Goal: Information Seeking & Learning: Learn about a topic

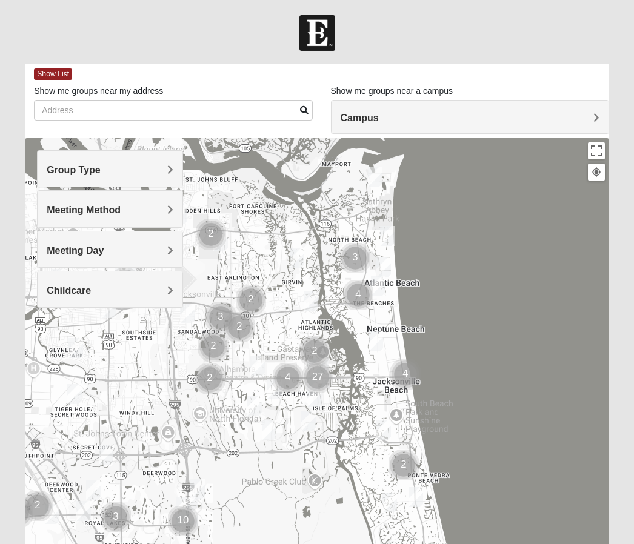
click at [588, 118] on h4 "Campus" at bounding box center [470, 118] width 259 height 12
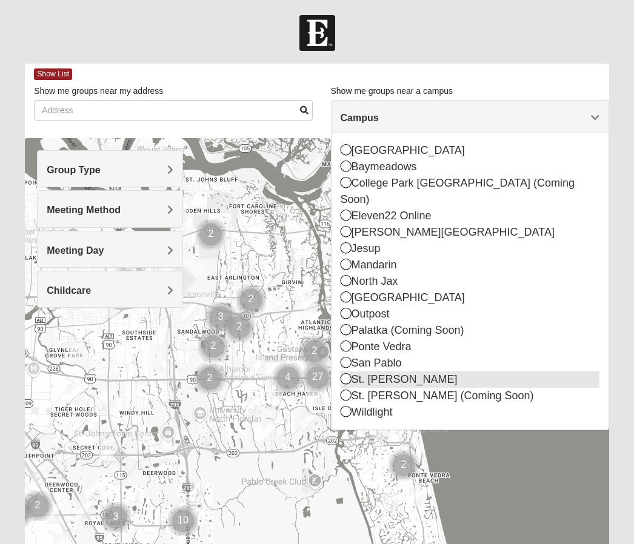
click at [350, 374] on icon at bounding box center [346, 379] width 11 height 11
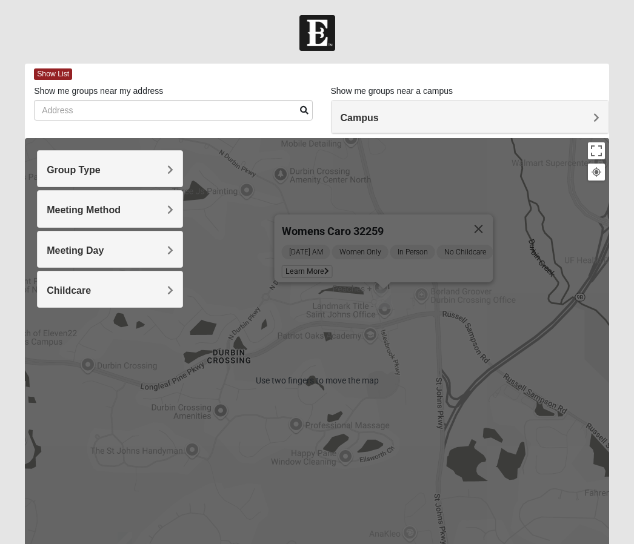
click at [392, 372] on div "Womens Caro 32259 [DATE] AM Women Only In Person No Childcare Learn More" at bounding box center [317, 380] width 585 height 485
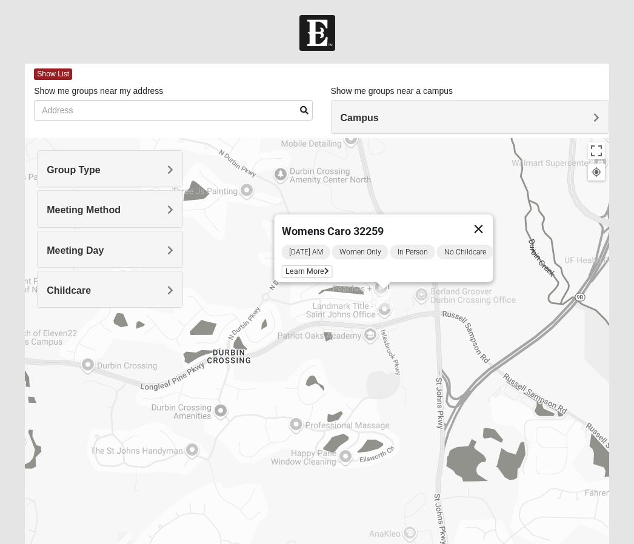
click at [484, 219] on button "Close" at bounding box center [478, 229] width 29 height 29
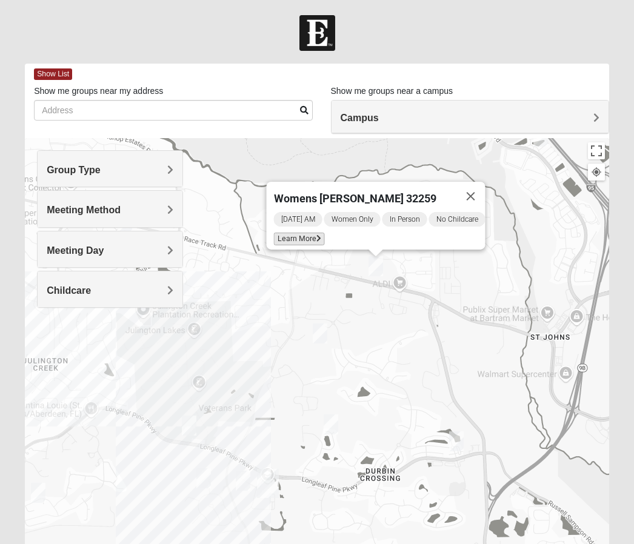
click at [315, 233] on span "Learn More" at bounding box center [299, 239] width 51 height 13
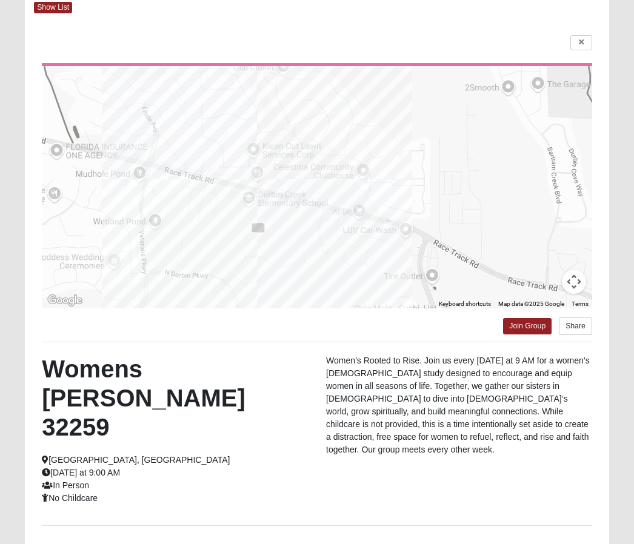
scroll to position [92, 0]
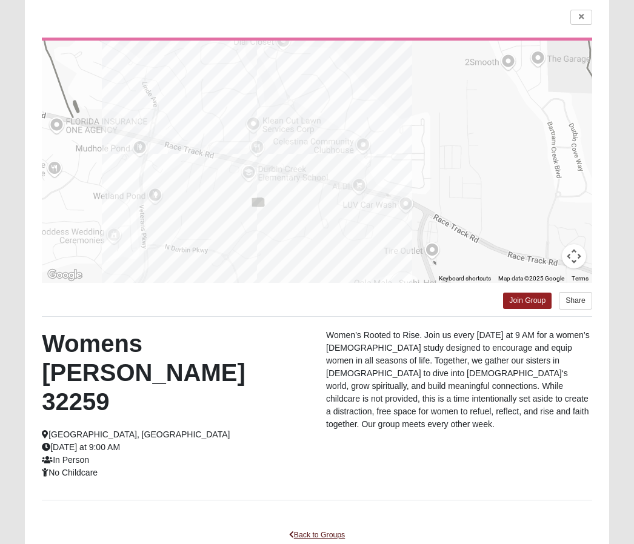
click at [325, 527] on link "Back to Groups" at bounding box center [317, 536] width 72 height 19
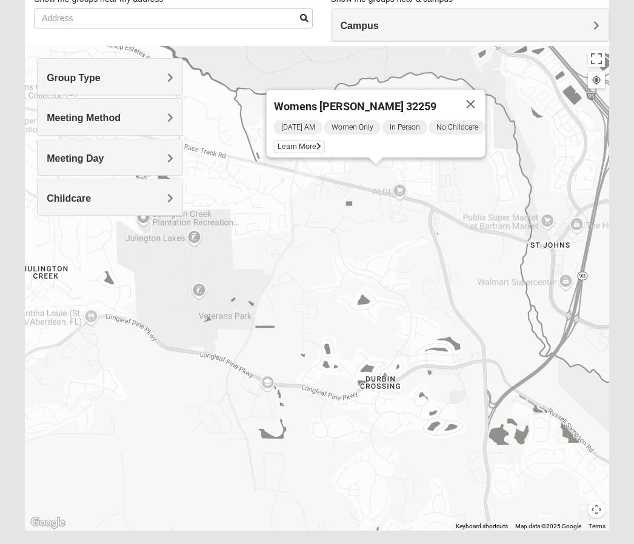
scroll to position [79, 0]
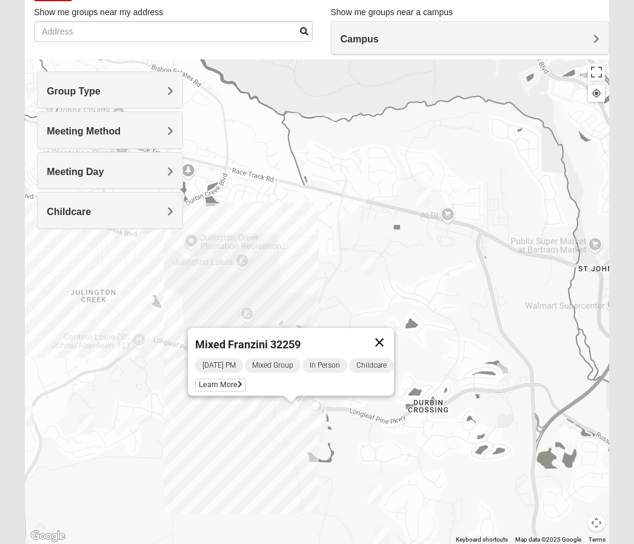
click at [385, 340] on button "Close" at bounding box center [379, 342] width 29 height 29
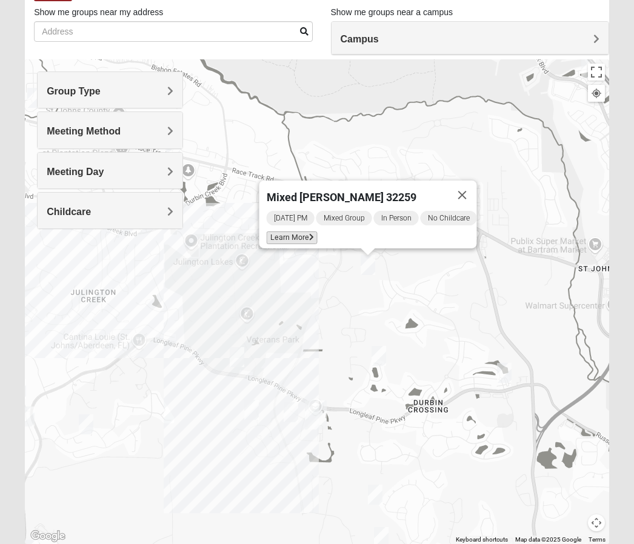
click at [298, 233] on span "Learn More" at bounding box center [292, 238] width 51 height 13
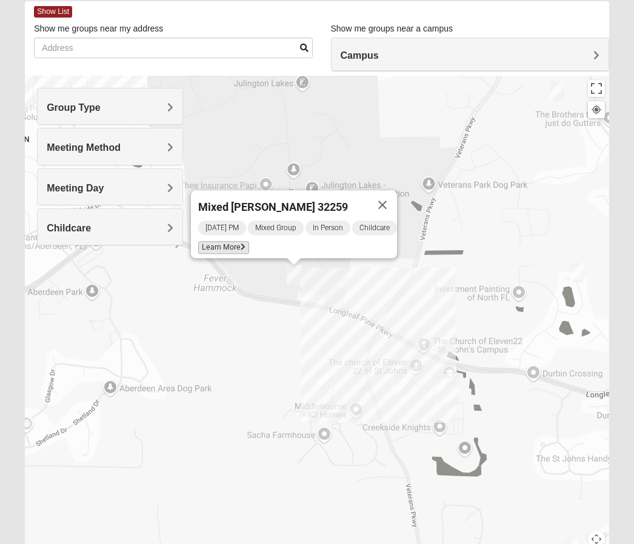
click at [244, 250] on icon at bounding box center [243, 247] width 5 height 7
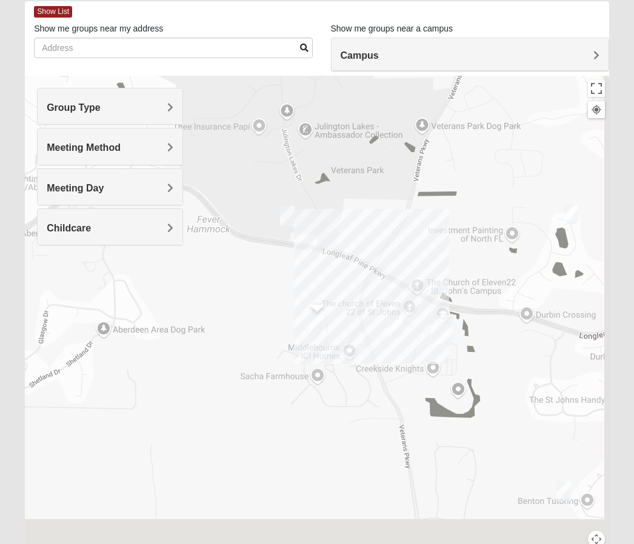
click at [327, 317] on img "Mixed Parks 32259" at bounding box center [317, 322] width 24 height 30
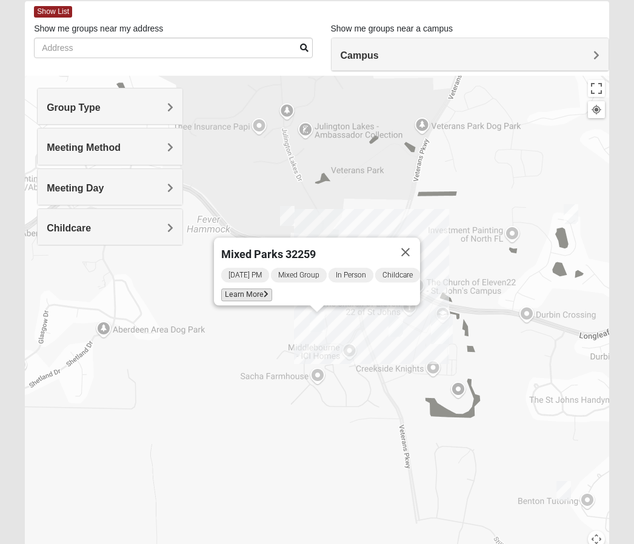
click at [244, 290] on span "Learn More" at bounding box center [246, 295] width 51 height 13
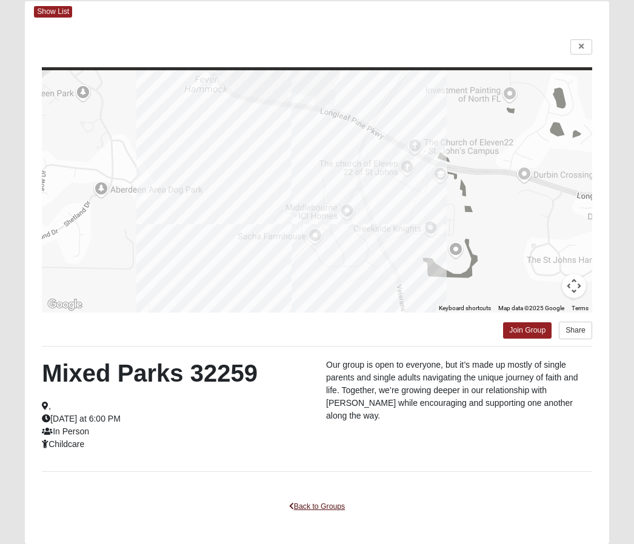
click at [322, 506] on link "Back to Groups" at bounding box center [317, 507] width 72 height 19
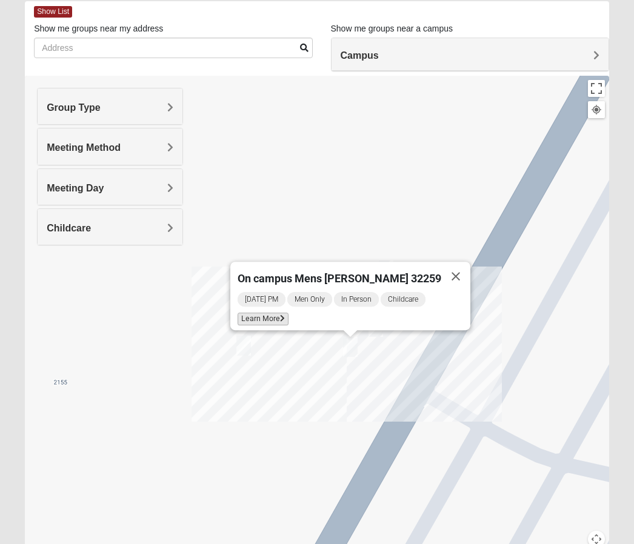
click at [289, 314] on span "Learn More" at bounding box center [263, 319] width 51 height 13
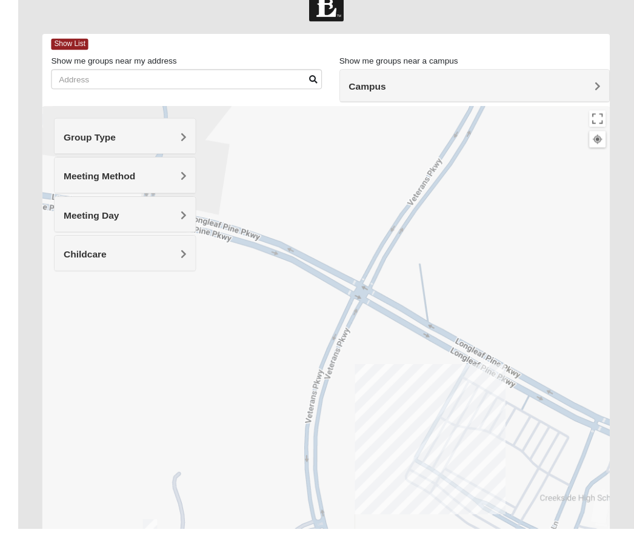
scroll to position [0, 0]
